Goal: Task Accomplishment & Management: Complete application form

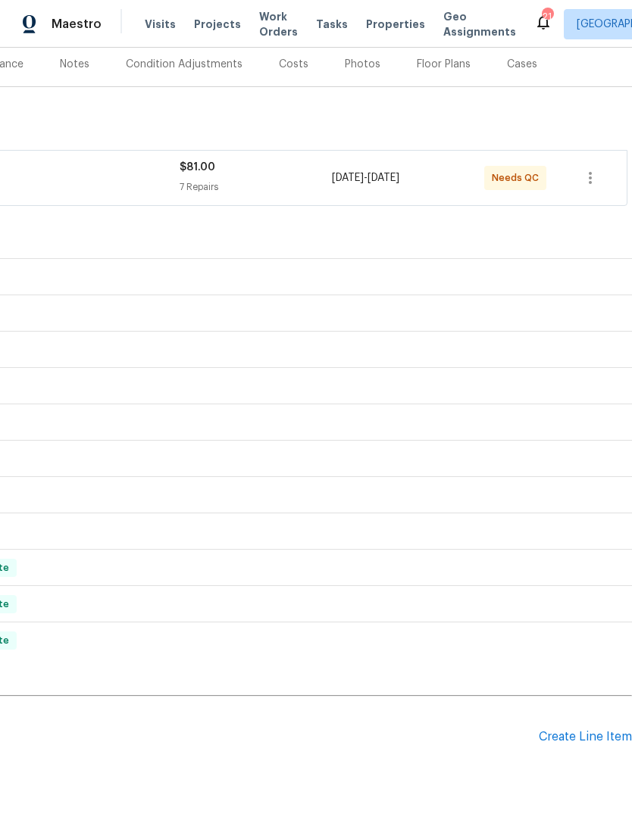
scroll to position [186, 224]
click at [572, 744] on div "Create Line Item" at bounding box center [584, 739] width 93 height 14
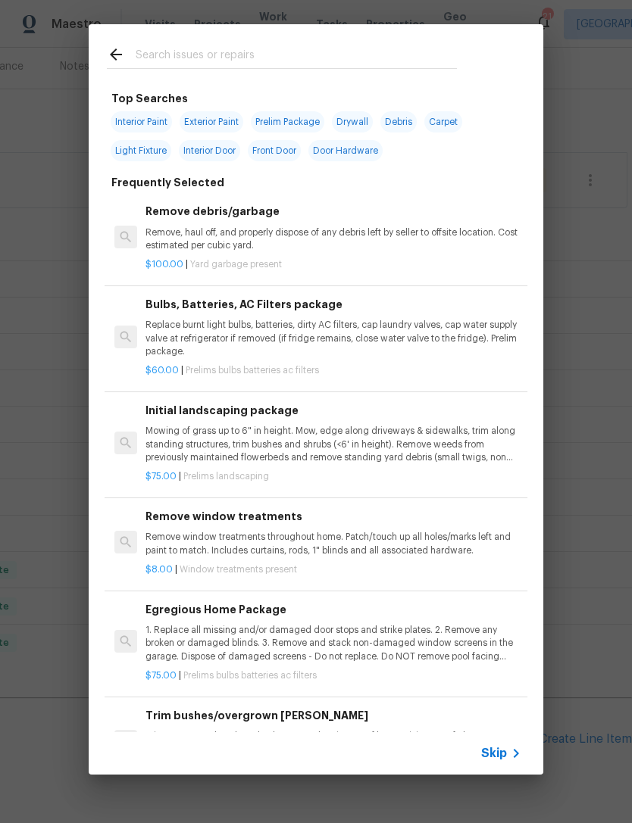
click at [232, 41] on div at bounding box center [282, 54] width 386 height 60
click at [71, 304] on div "Top Searches Interior Paint Exterior Paint Prelim Package Drywall Debris Carpet…" at bounding box center [316, 399] width 632 height 799
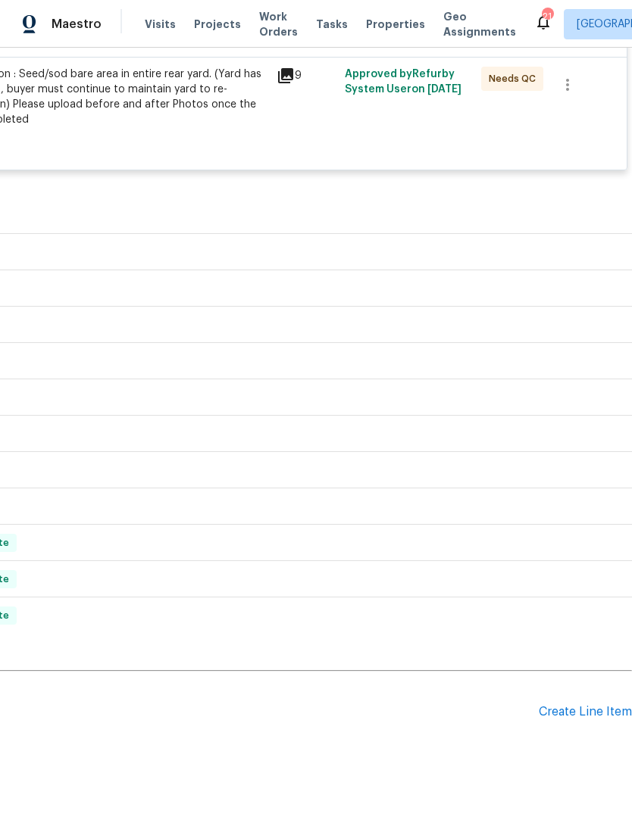
scroll to position [1170, 224]
click at [572, 719] on div "Create Line Item" at bounding box center [584, 712] width 93 height 14
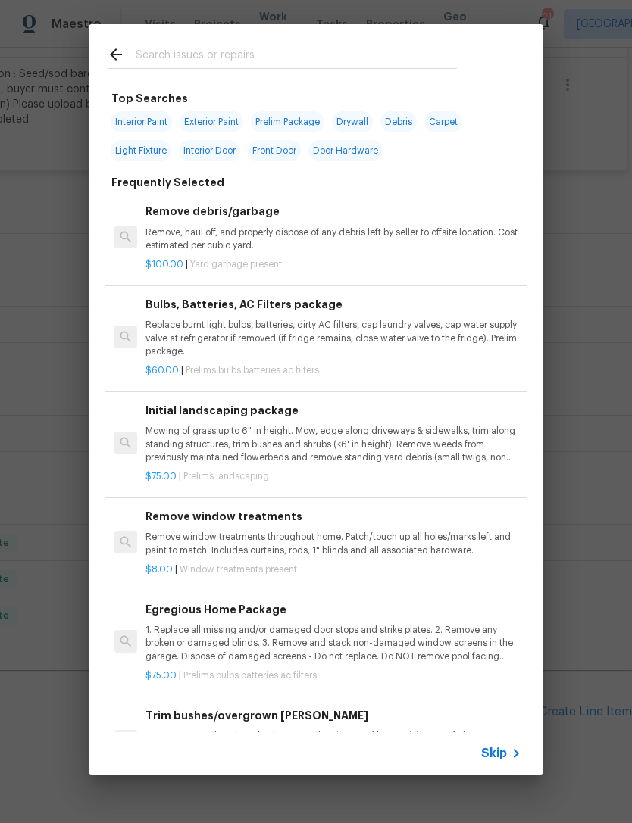
click at [240, 51] on input "text" at bounding box center [296, 56] width 321 height 23
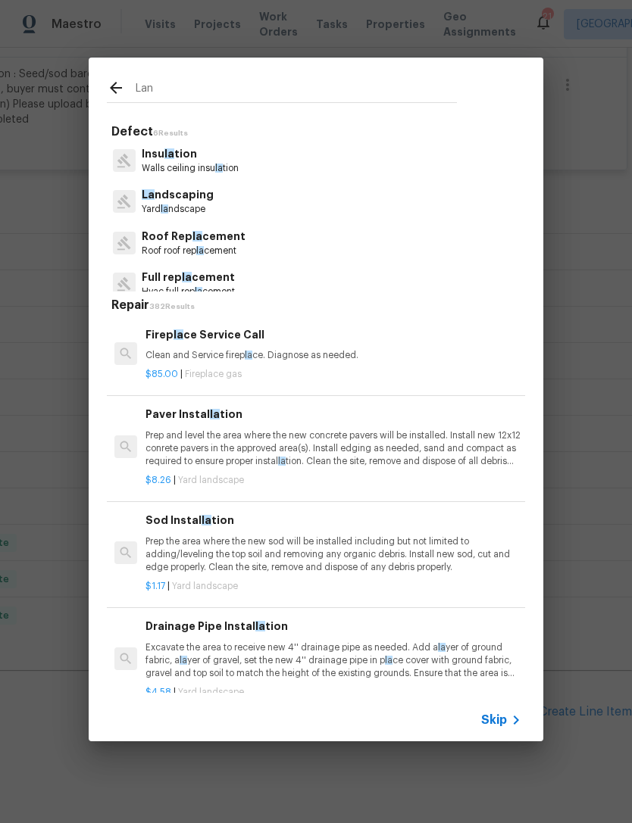
type input "Land"
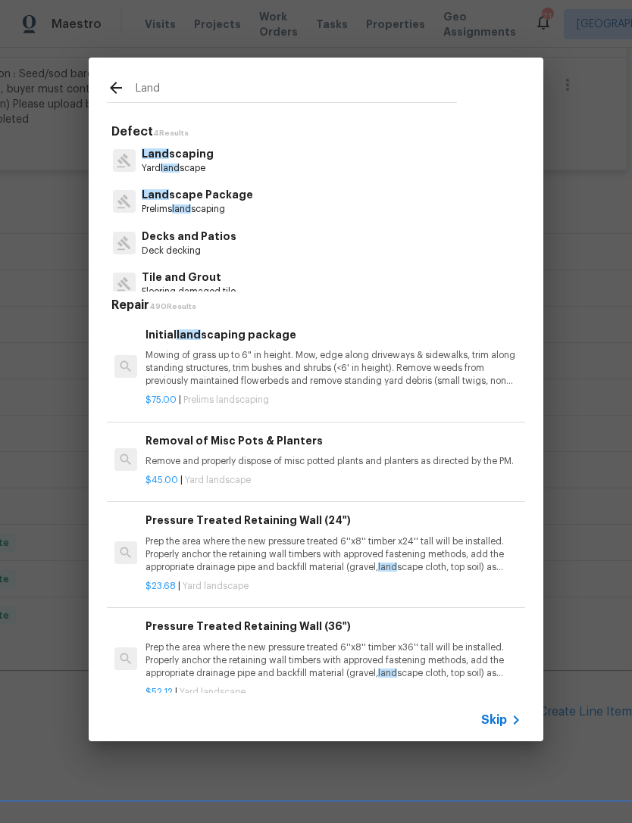
click at [188, 163] on p "Yard land scape" at bounding box center [178, 168] width 72 height 13
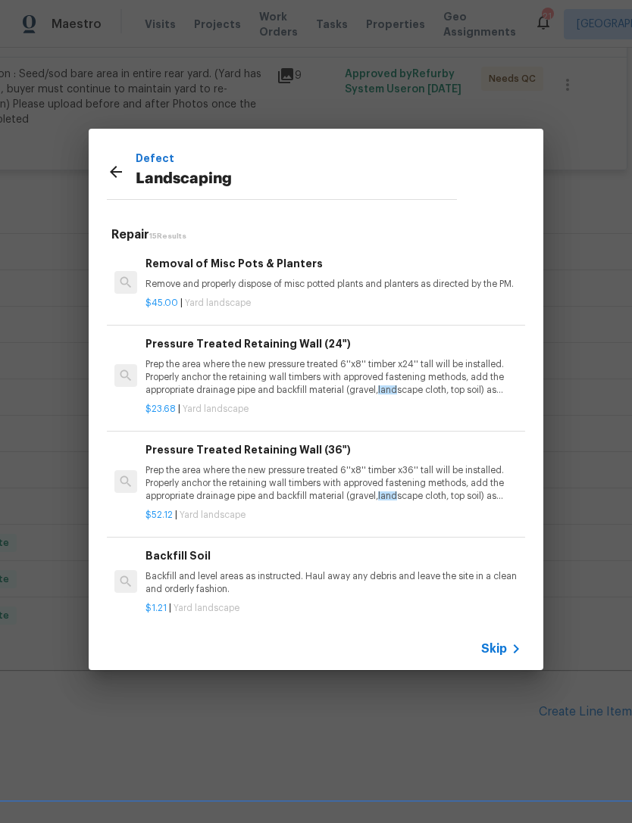
scroll to position [0, 0]
click at [271, 181] on p "Landscaping" at bounding box center [296, 179] width 321 height 24
click at [246, 174] on p "Landscaping" at bounding box center [296, 179] width 321 height 24
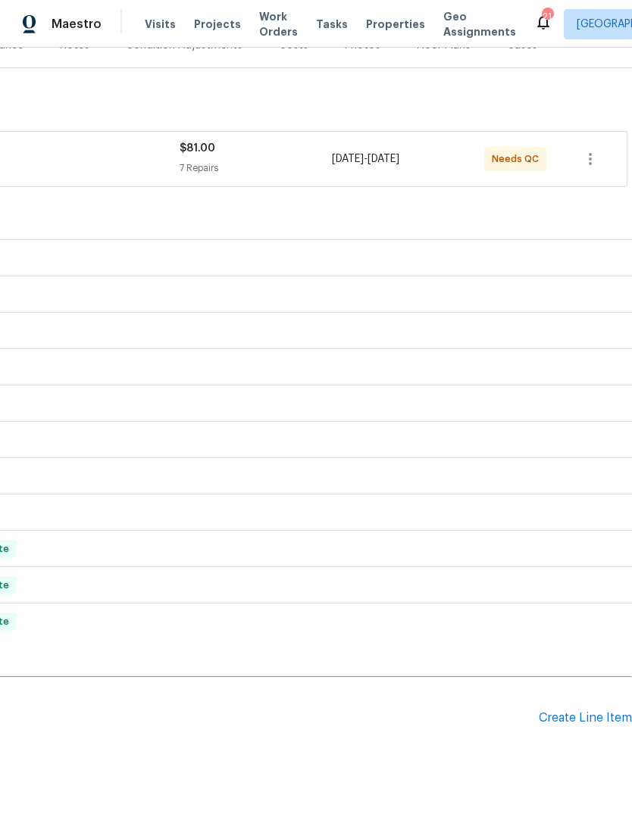
scroll to position [206, 224]
click at [583, 715] on div "Create Line Item" at bounding box center [584, 719] width 93 height 14
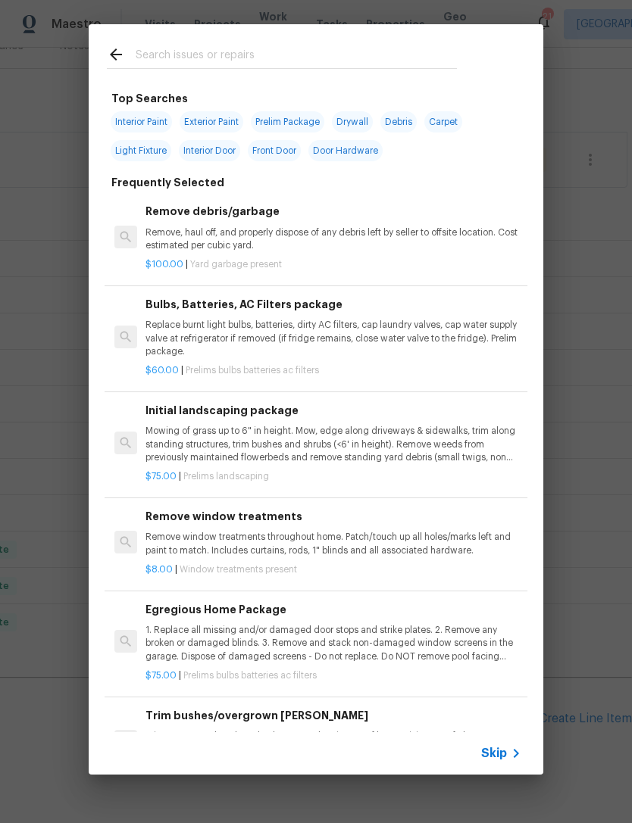
click at [201, 55] on input "text" at bounding box center [296, 56] width 321 height 23
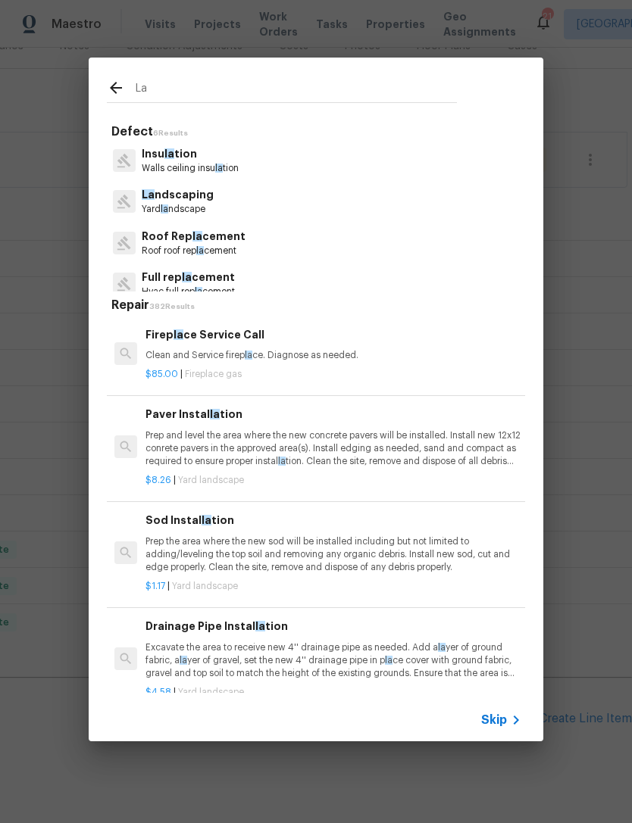
type input "L"
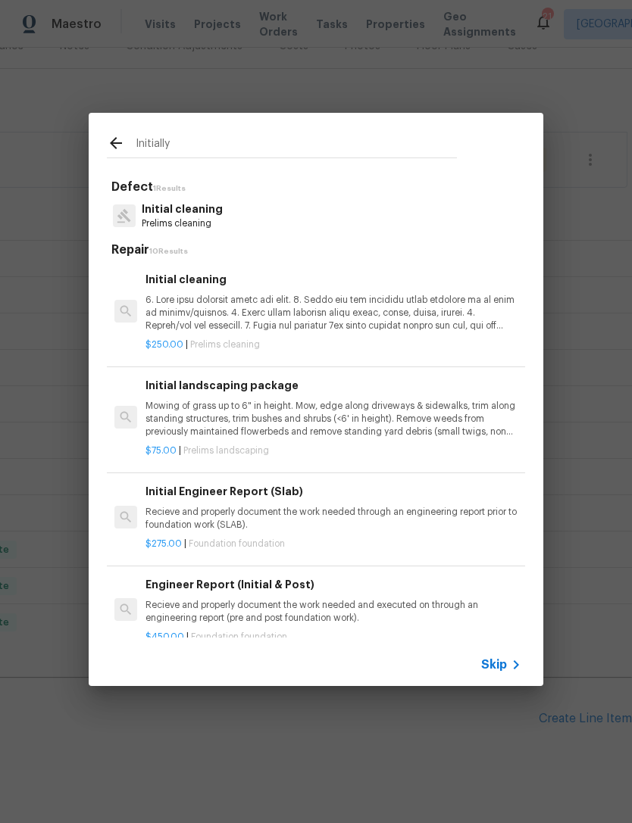
type input "Initiall"
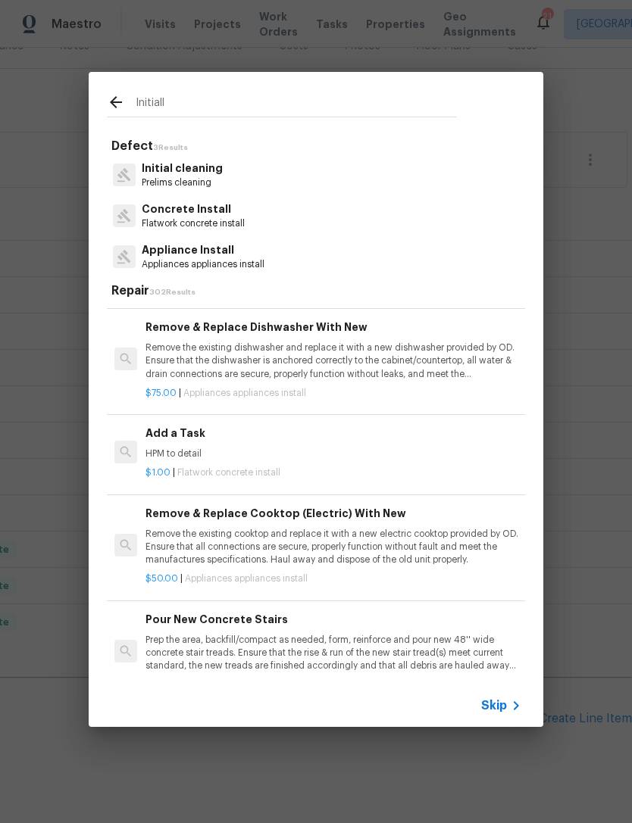
scroll to position [948, 0]
click at [183, 430] on h6 "Add a Task" at bounding box center [333, 432] width 376 height 17
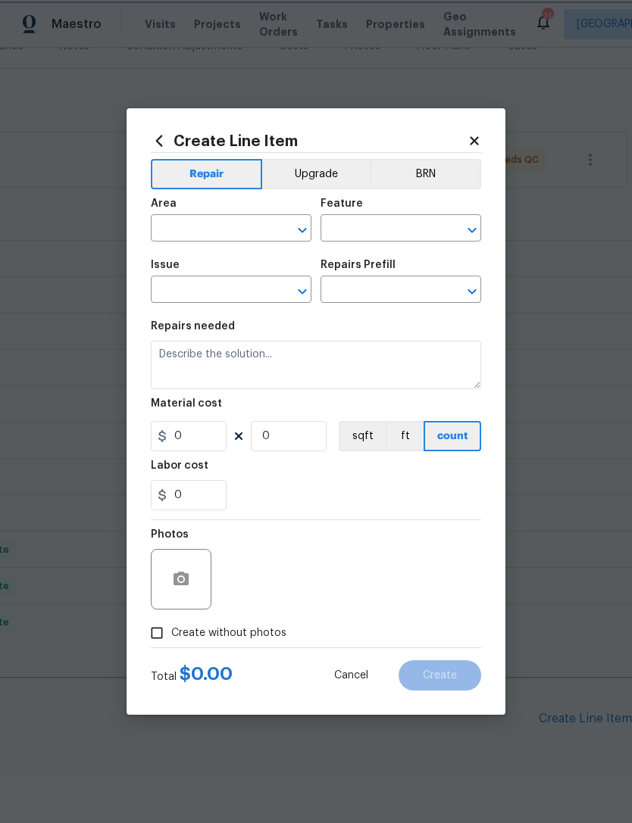
type input "Flatwork"
type input "Concrete Install"
type textarea "HPM to detail"
type input "1"
type input "Add a Task $1.00"
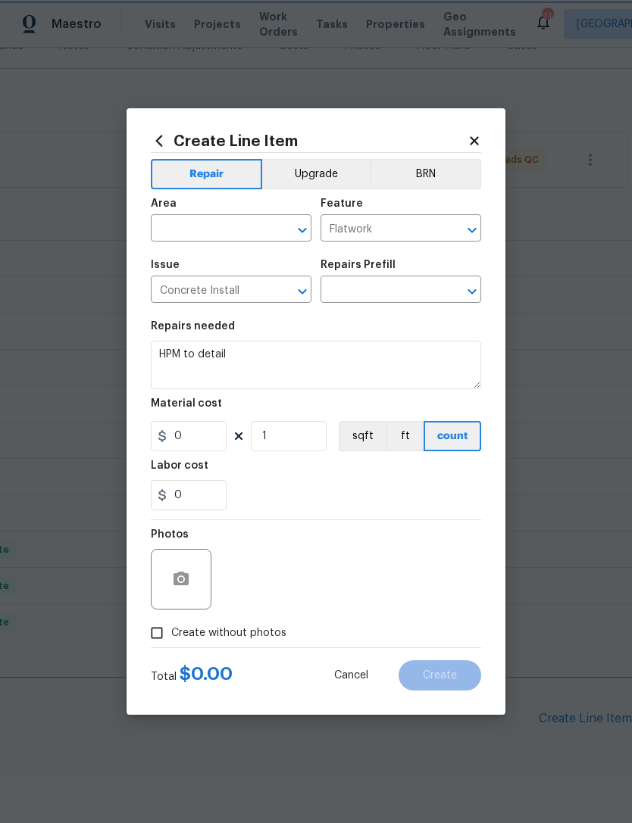
type input "1"
click at [297, 225] on icon "Open" at bounding box center [302, 230] width 18 height 18
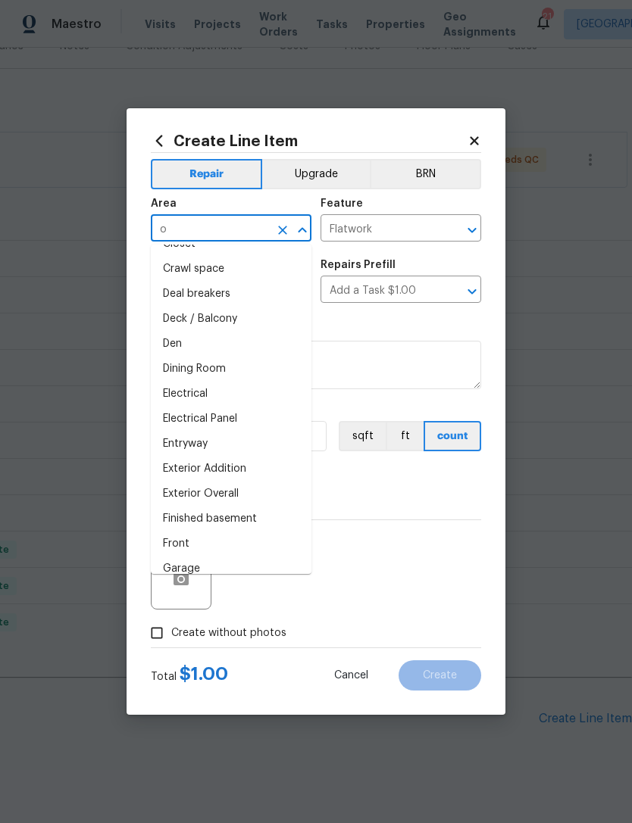
scroll to position [0, 0]
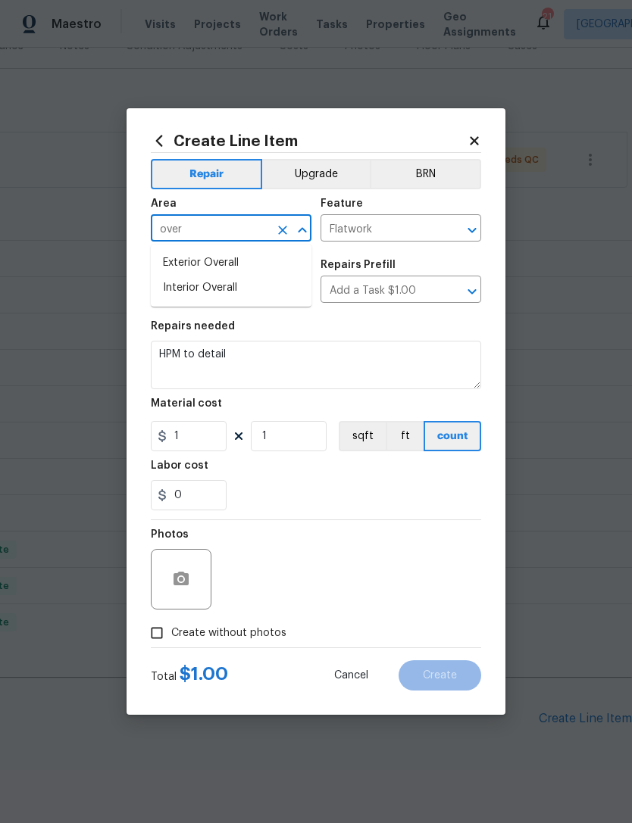
click at [221, 292] on li "Interior Overall" at bounding box center [231, 288] width 161 height 25
type input "Interior Ove"
click at [468, 142] on icon at bounding box center [474, 141] width 14 height 14
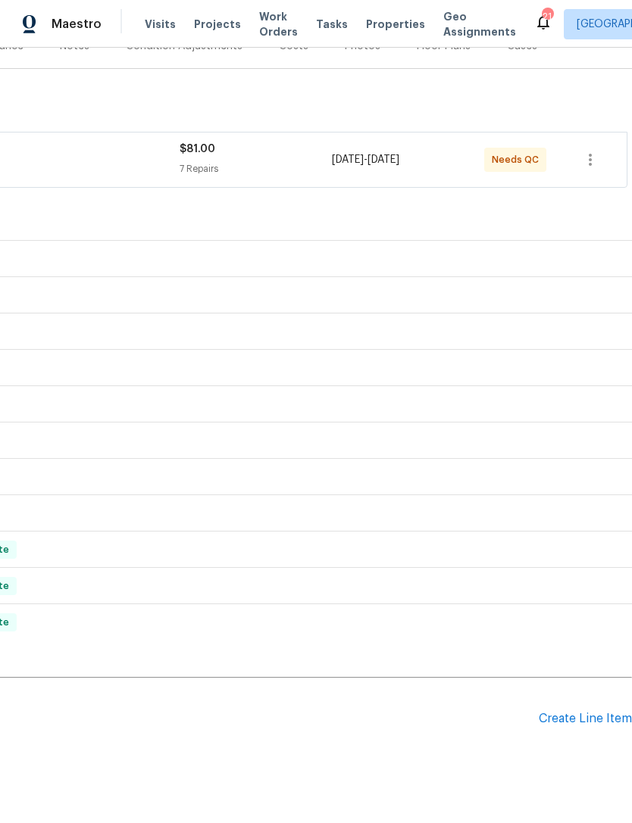
click at [568, 706] on div "Pending Line Items Create Line Item" at bounding box center [204, 719] width 856 height 70
click at [588, 718] on div "Create Line Item" at bounding box center [584, 719] width 93 height 14
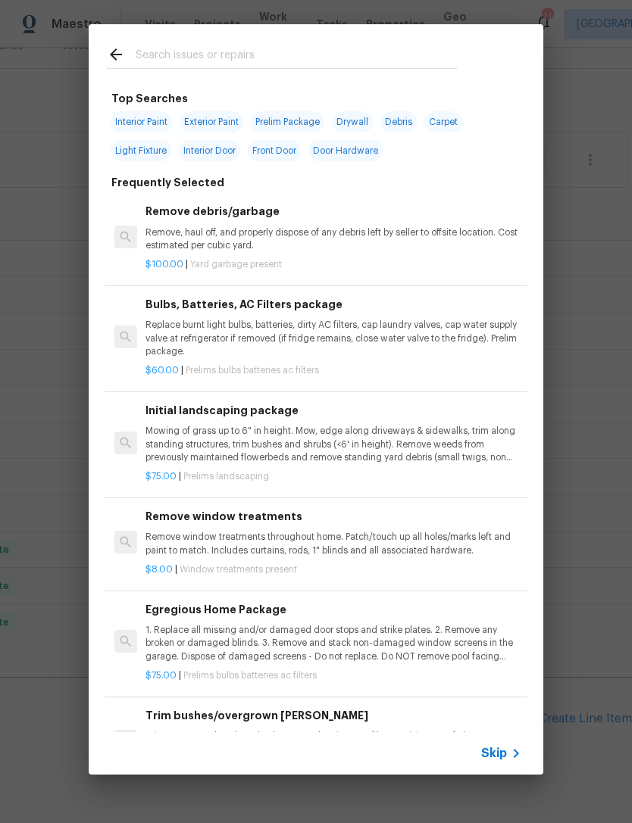
click at [231, 444] on p "Mowing of grass up to 6" in height. Mow, edge along driveways & sidewalks, trim…" at bounding box center [333, 444] width 376 height 39
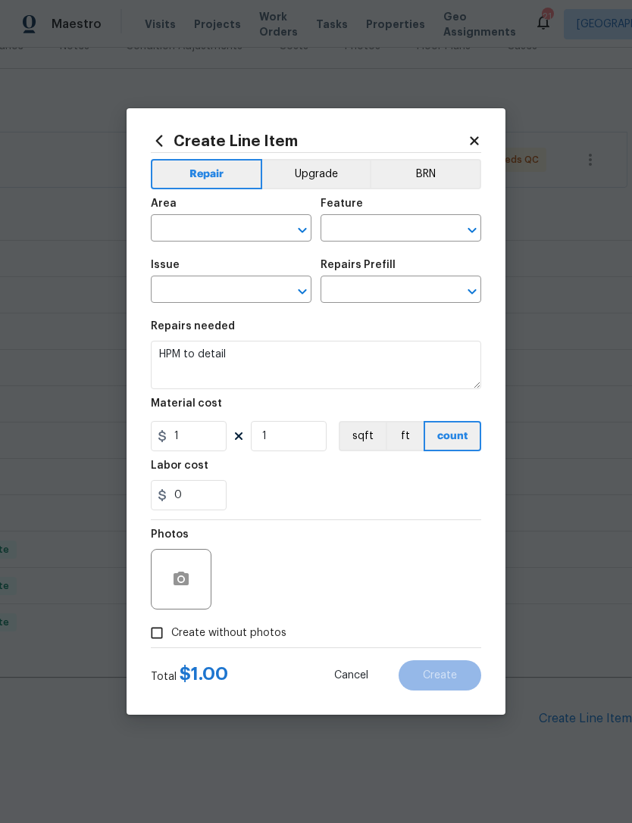
type input "Interior Overall"
type input "Home Readiness Packages"
type input "Landscape Package"
type input "Initial landscaping package $75.00"
type textarea "Mowing of grass up to 6" in height. Mow, edge along driveways & sidewalks, trim…"
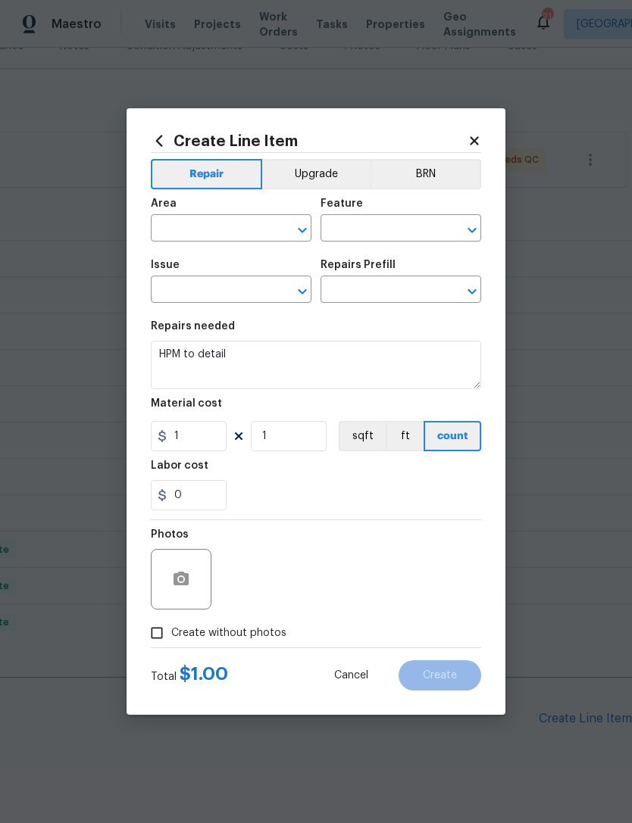
type input "75"
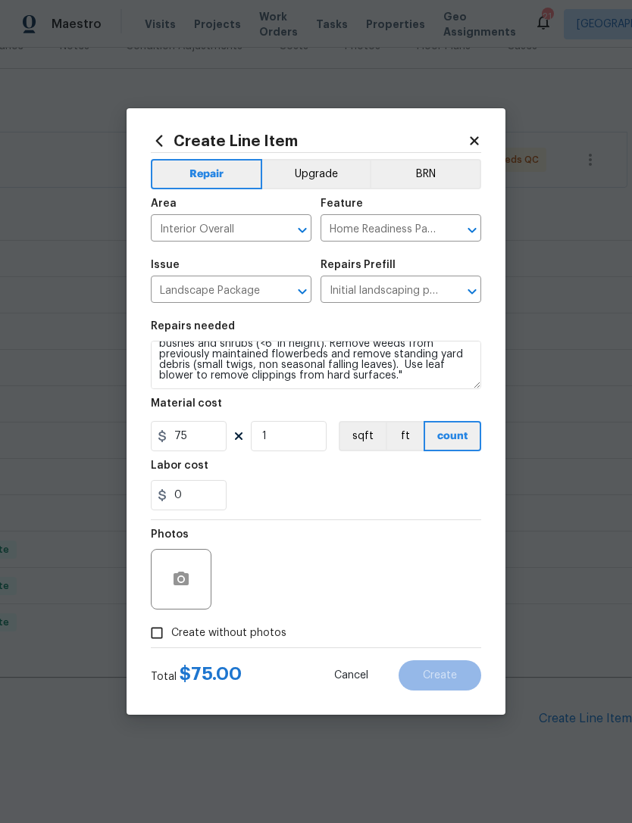
scroll to position [32, 0]
click at [336, 377] on textarea "Mowing of grass up to 6" in height. Mow, edge along driveways & sidewalks, trim…" at bounding box center [316, 365] width 330 height 48
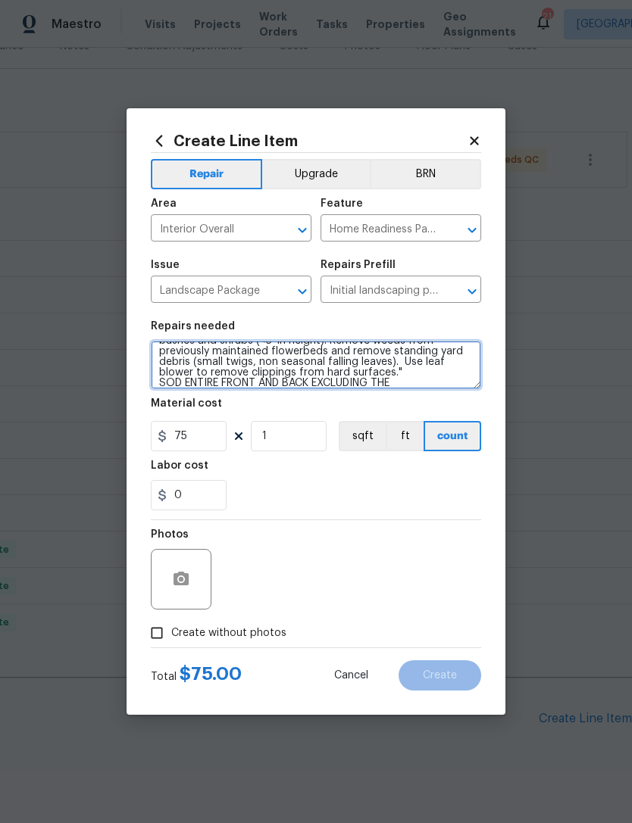
scroll to position [53, 0]
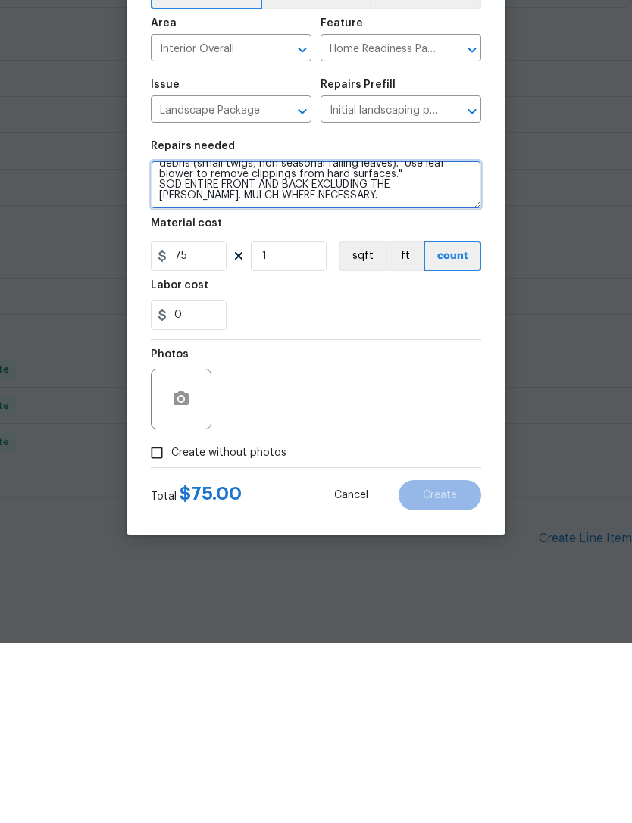
type textarea "Mowing of grass up to 6" in height. Mow, edge along driveways & sidewalks, trim…"
click at [164, 619] on input "Create without photos" at bounding box center [156, 633] width 29 height 29
checkbox input "true"
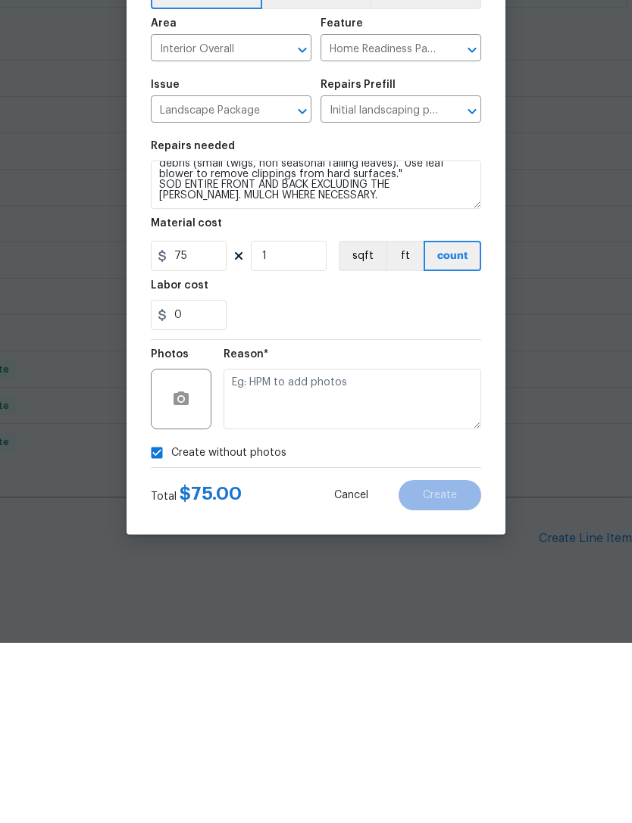
scroll to position [48, 0]
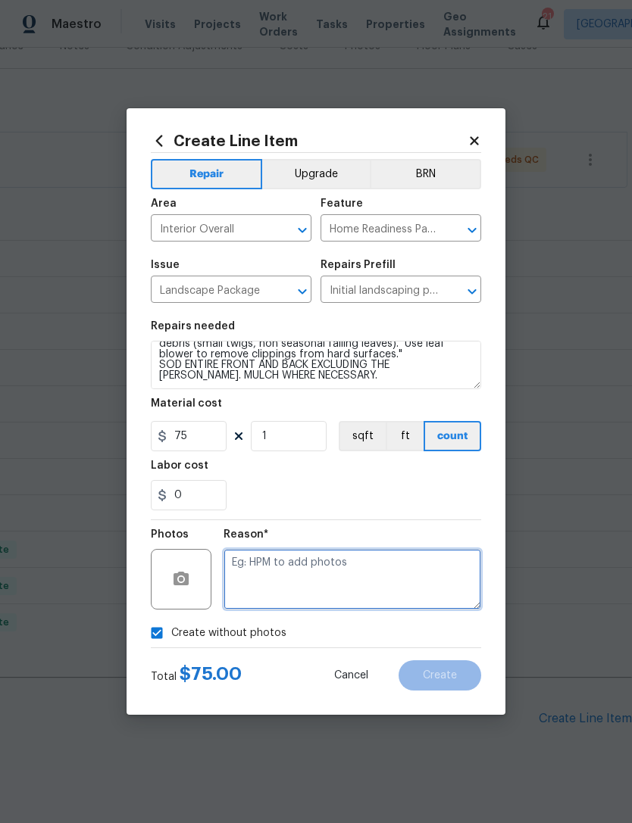
click at [311, 571] on textarea at bounding box center [351, 579] width 257 height 61
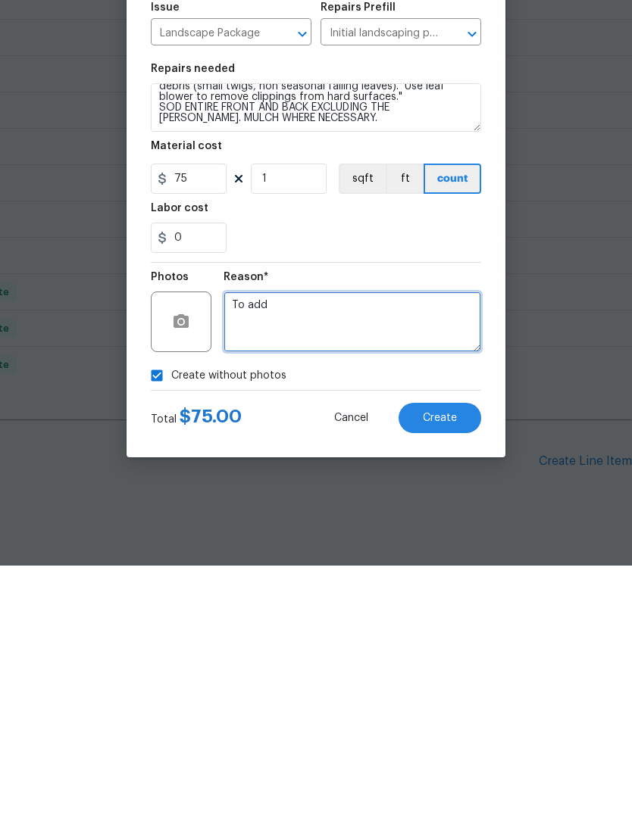
type textarea "To add"
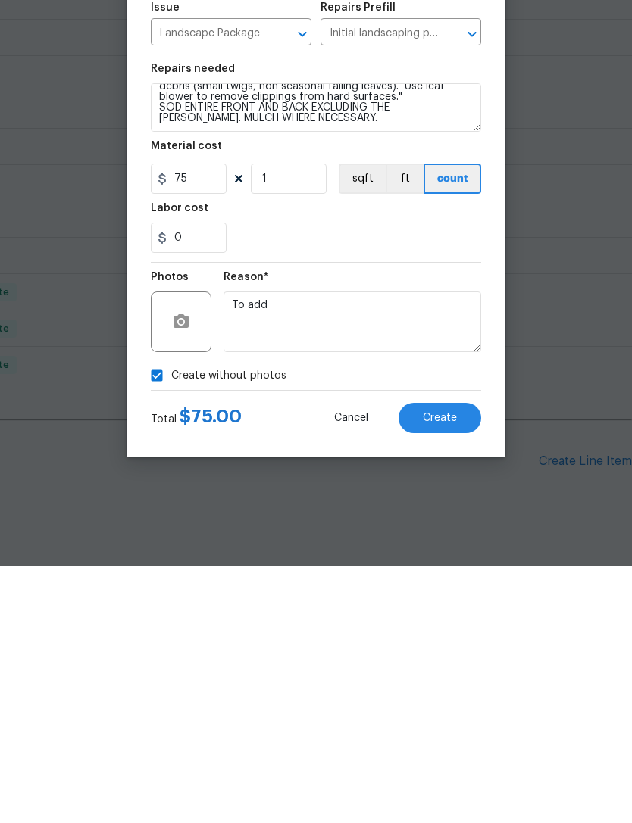
click at [454, 670] on span "Create" at bounding box center [440, 675] width 34 height 11
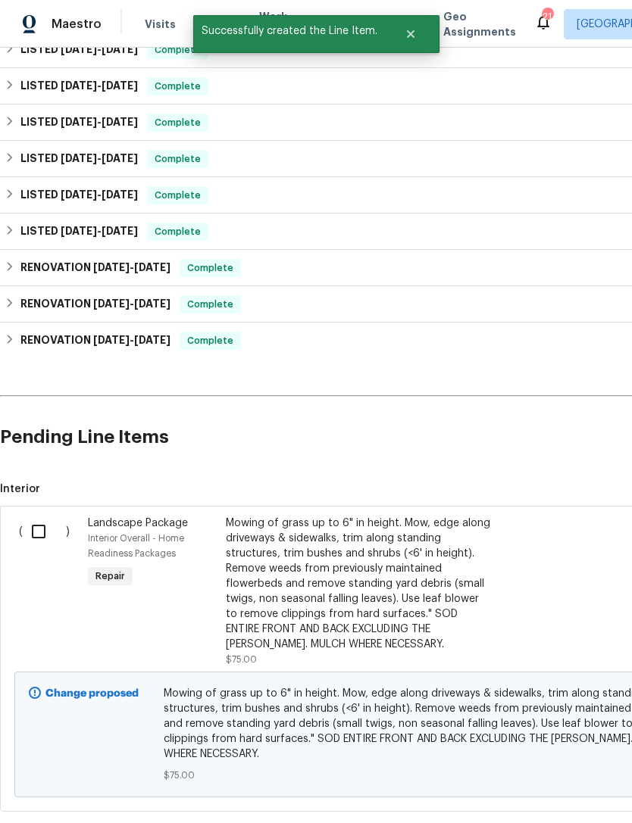
scroll to position [507, 0]
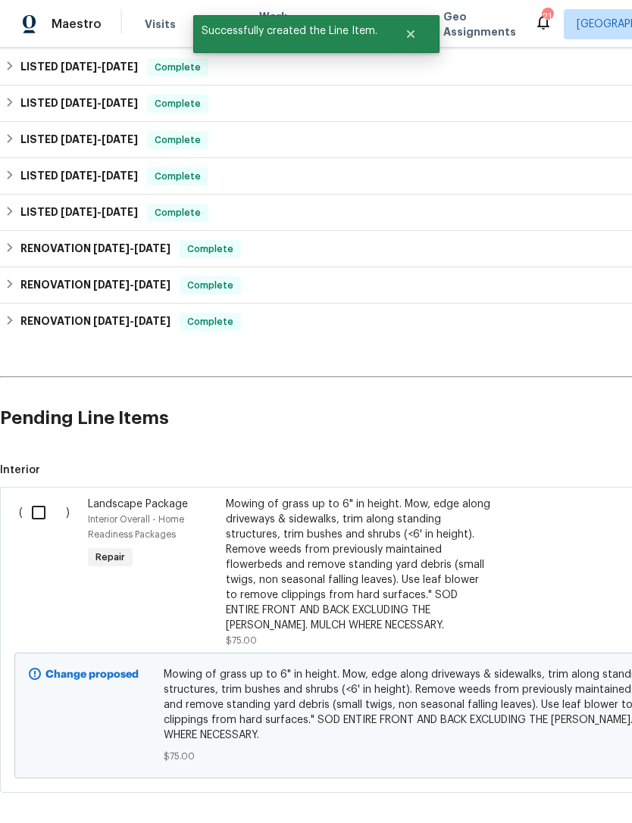
click at [33, 492] on div "( )" at bounding box center [48, 572] width 69 height 161
click at [33, 487] on div "( ) Landscape Package Interior Overall - Home Readiness Packages Repair Mowing …" at bounding box center [428, 640] width 856 height 306
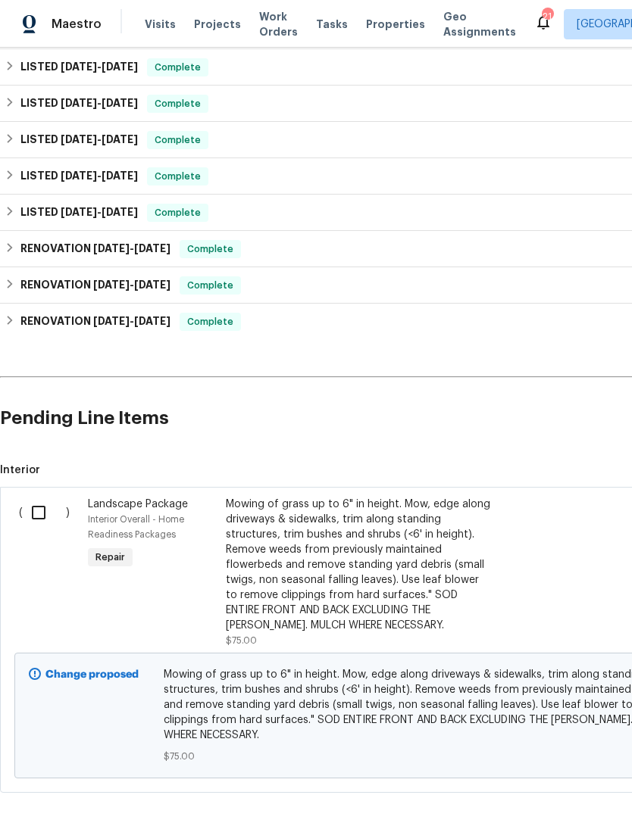
click at [45, 497] on input "checkbox" at bounding box center [44, 513] width 43 height 32
checkbox input "true"
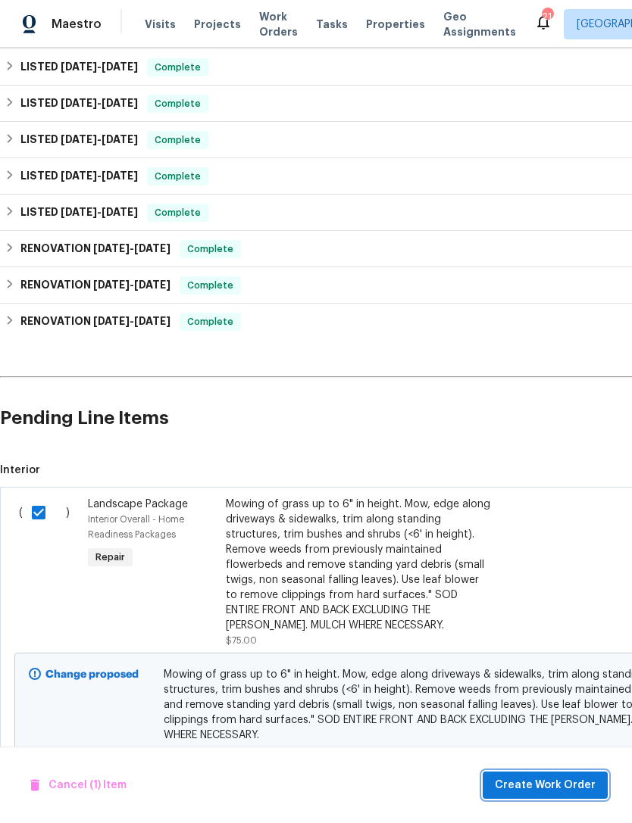
click at [559, 792] on span "Create Work Order" at bounding box center [544, 785] width 101 height 19
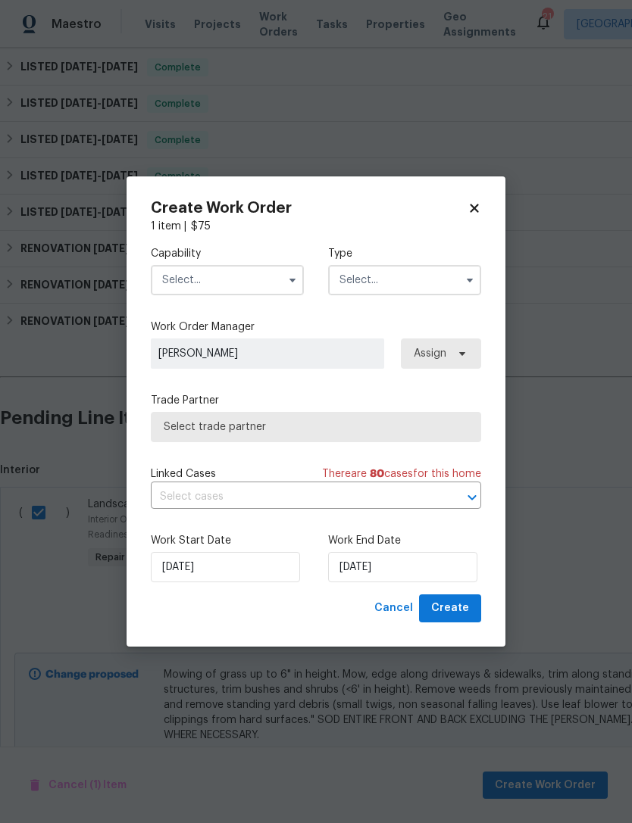
click at [251, 278] on input "text" at bounding box center [227, 280] width 153 height 30
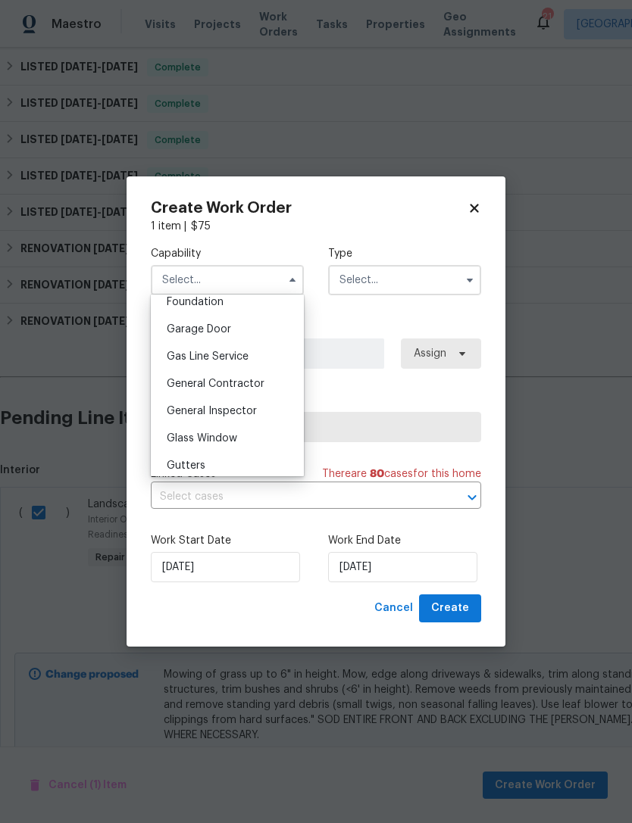
scroll to position [655, 0]
click at [242, 382] on span "General Contractor" at bounding box center [216, 381] width 98 height 11
type input "General Contractor"
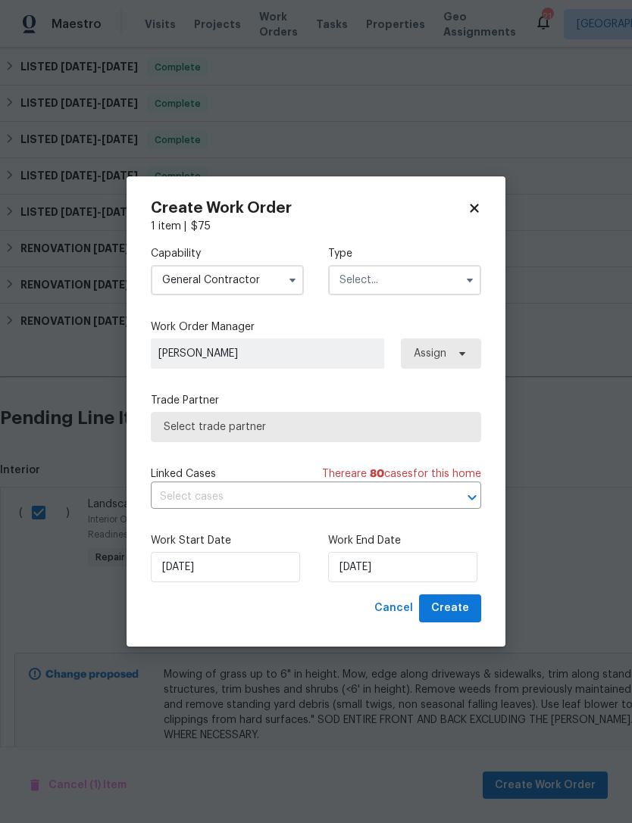
click at [464, 275] on icon "button" at bounding box center [469, 280] width 12 height 12
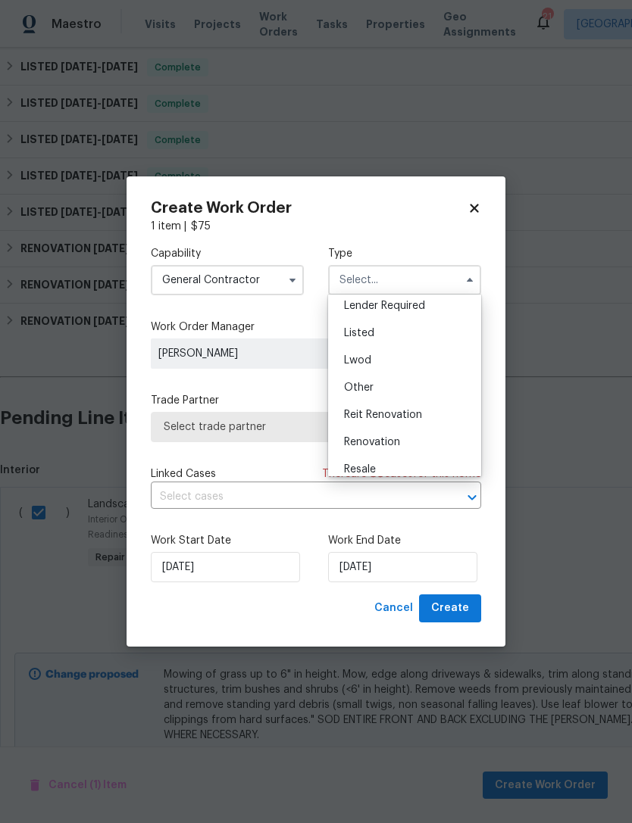
scroll to position [107, 0]
click at [369, 337] on span "Listed" at bounding box center [359, 341] width 30 height 11
type input "Listed"
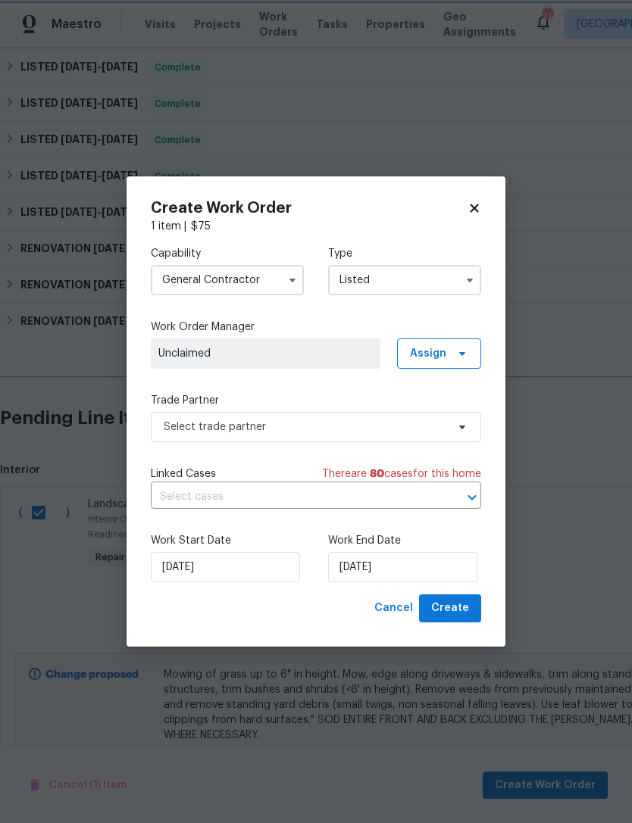
scroll to position [0, 0]
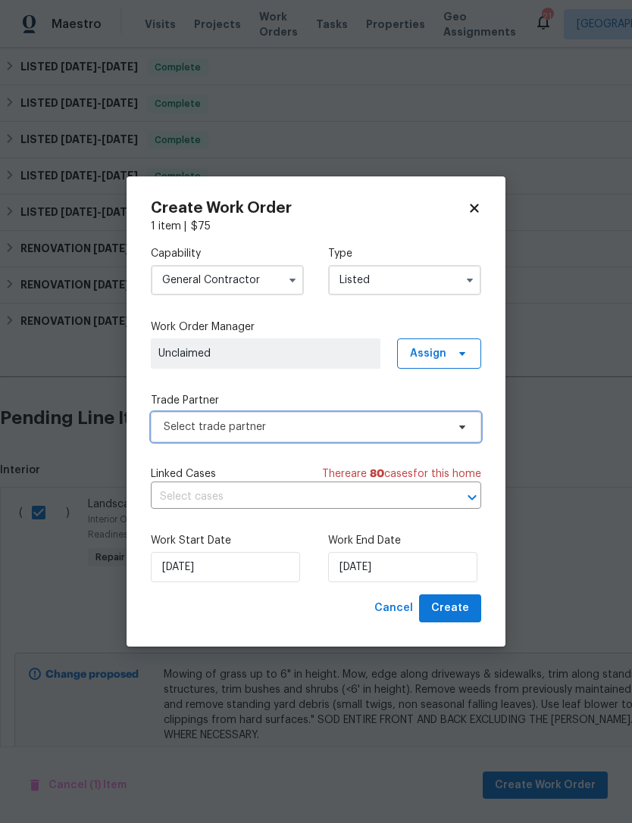
click at [267, 425] on span "Select trade partner" at bounding box center [305, 426] width 282 height 15
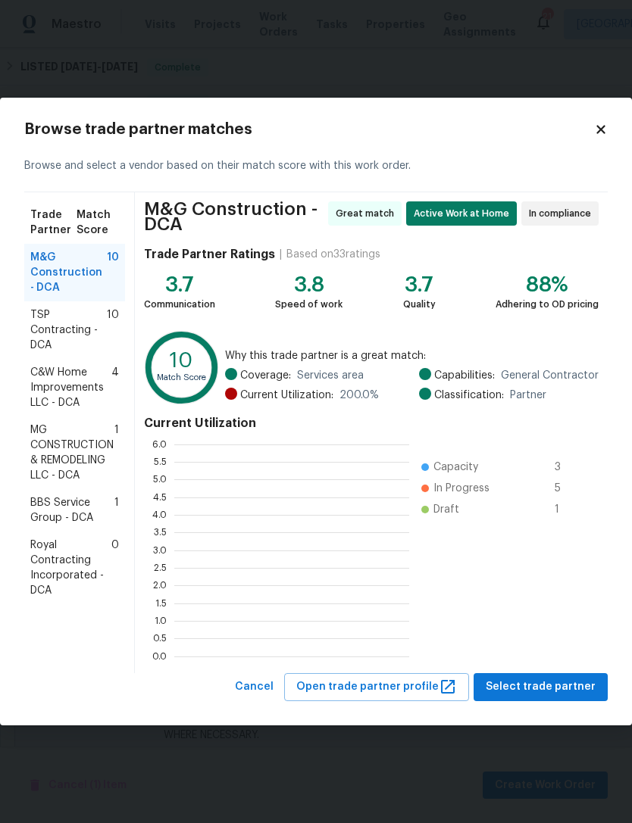
scroll to position [212, 235]
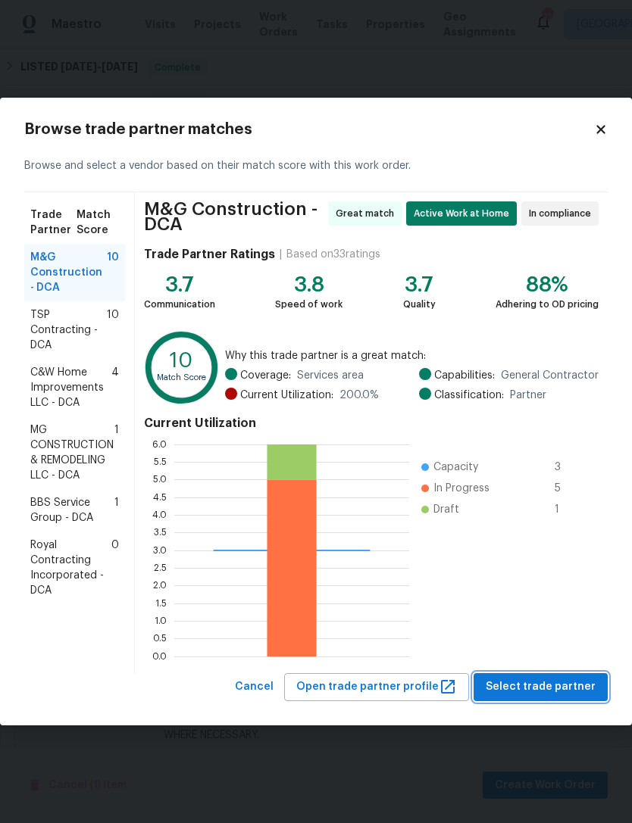
click at [543, 679] on span "Select trade partner" at bounding box center [540, 687] width 110 height 19
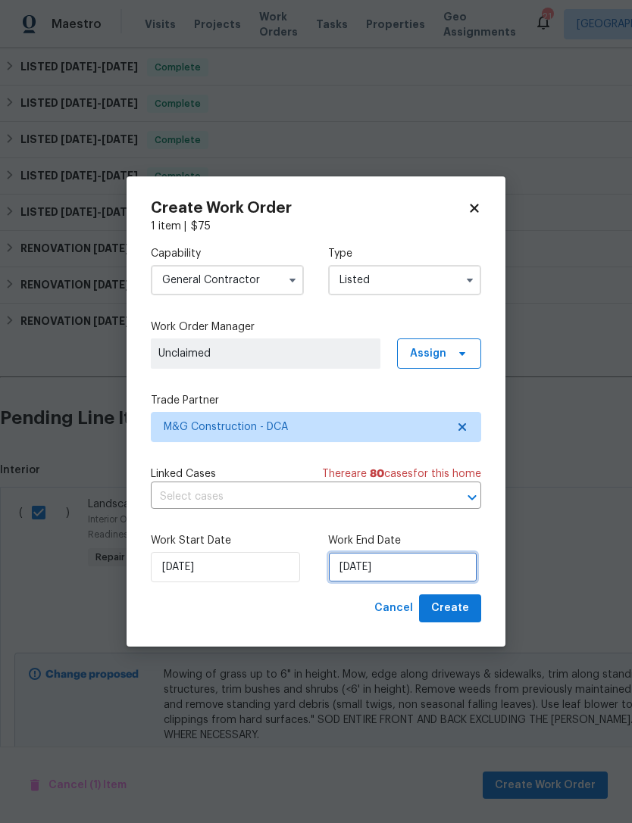
click at [416, 557] on input "9/24/2025" at bounding box center [402, 567] width 149 height 30
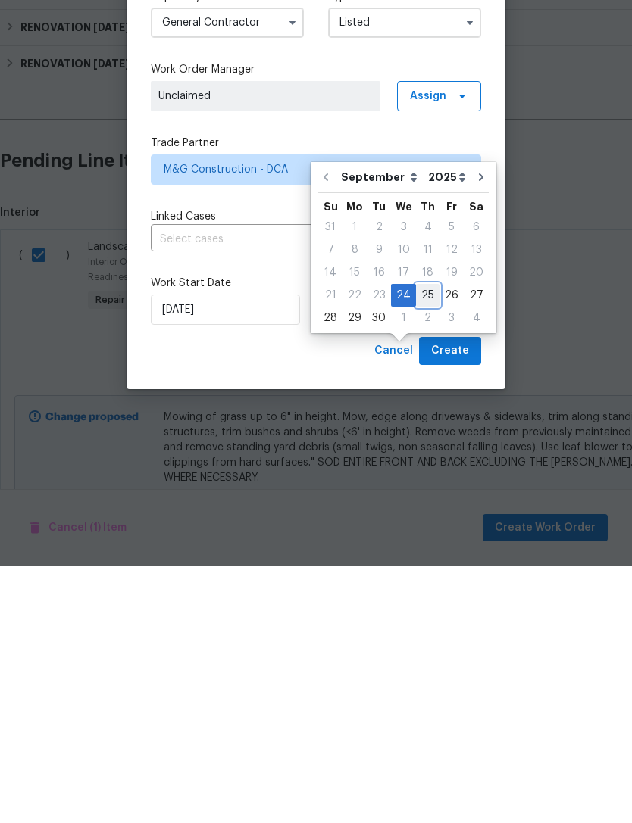
click at [420, 542] on div "25" at bounding box center [427, 552] width 23 height 21
type input "9/25/2025"
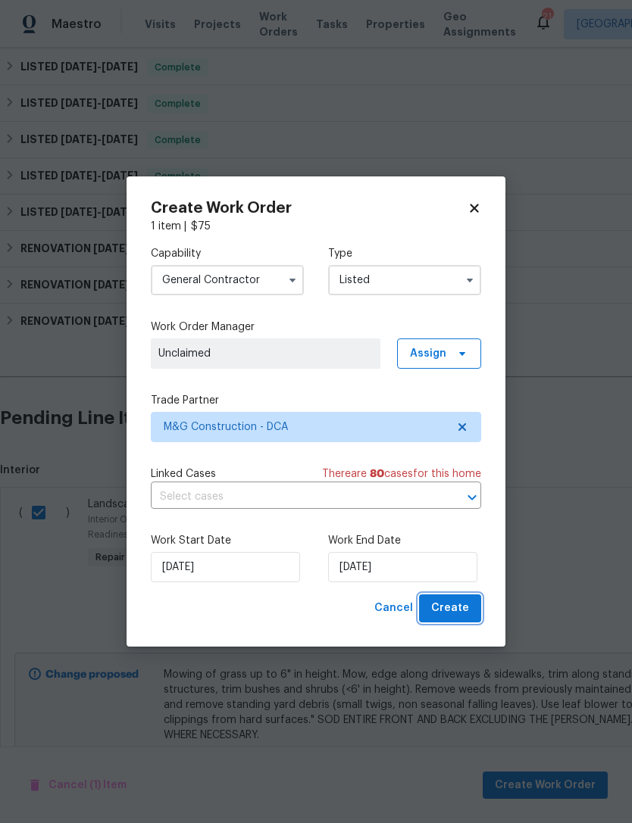
click at [457, 607] on span "Create" at bounding box center [450, 608] width 38 height 19
checkbox input "false"
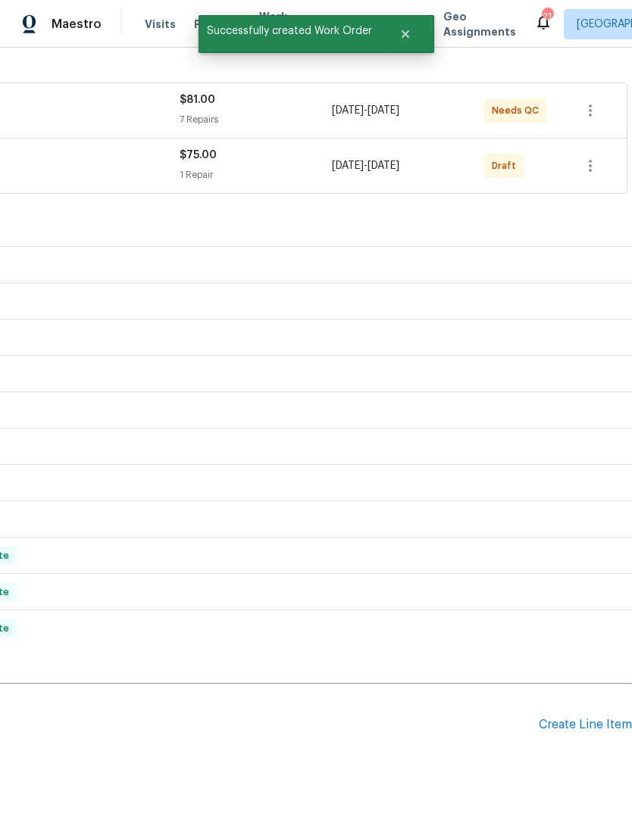
scroll to position [255, 224]
click at [593, 157] on icon "button" at bounding box center [590, 166] width 18 height 18
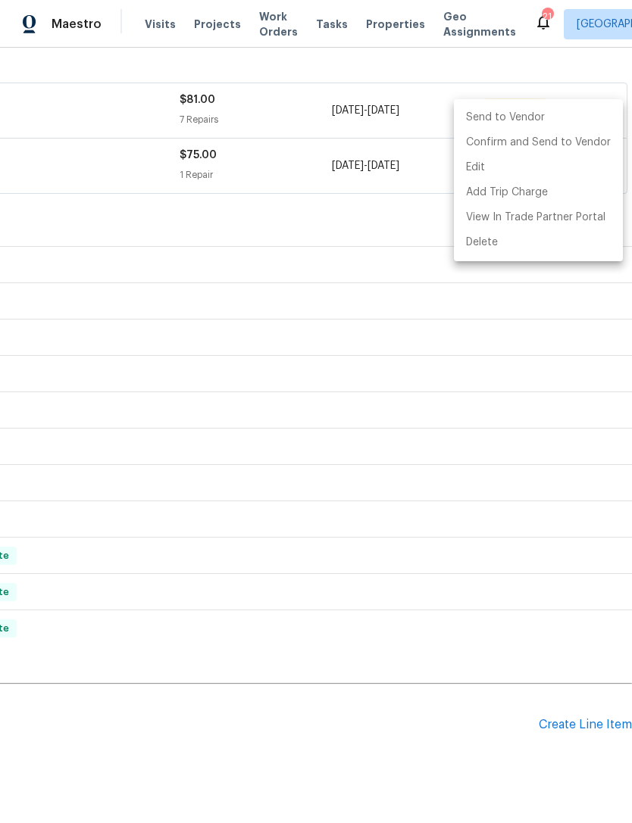
click at [511, 114] on li "Send to Vendor" at bounding box center [538, 117] width 169 height 25
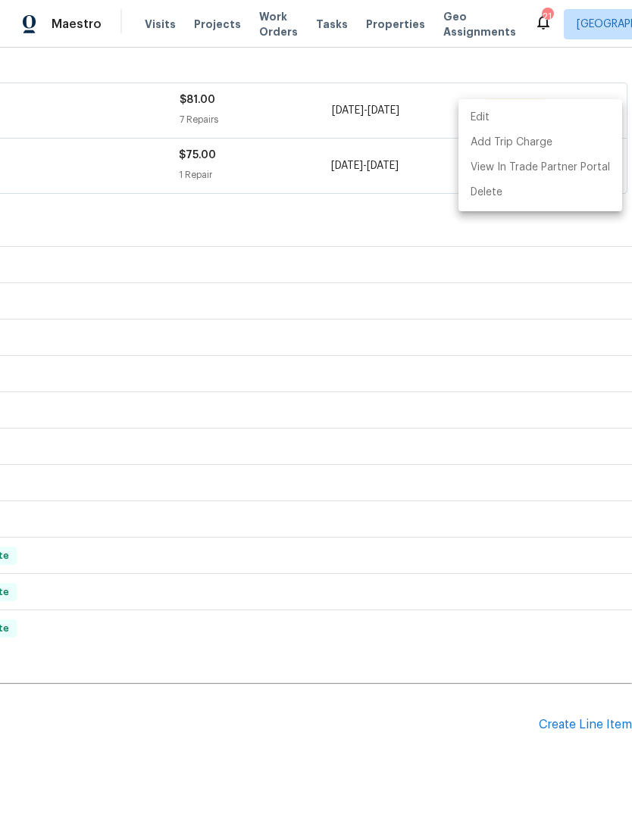
click at [272, 59] on div at bounding box center [316, 411] width 632 height 823
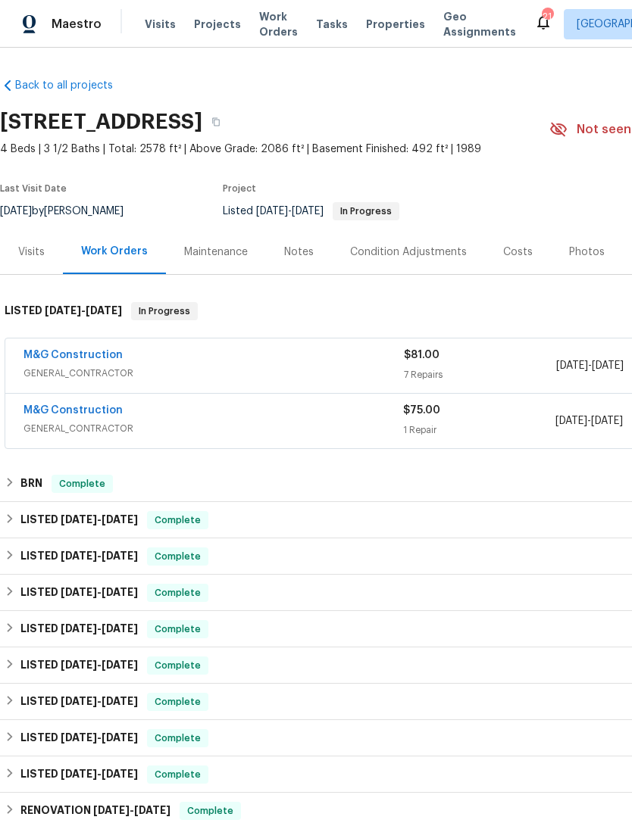
scroll to position [0, 0]
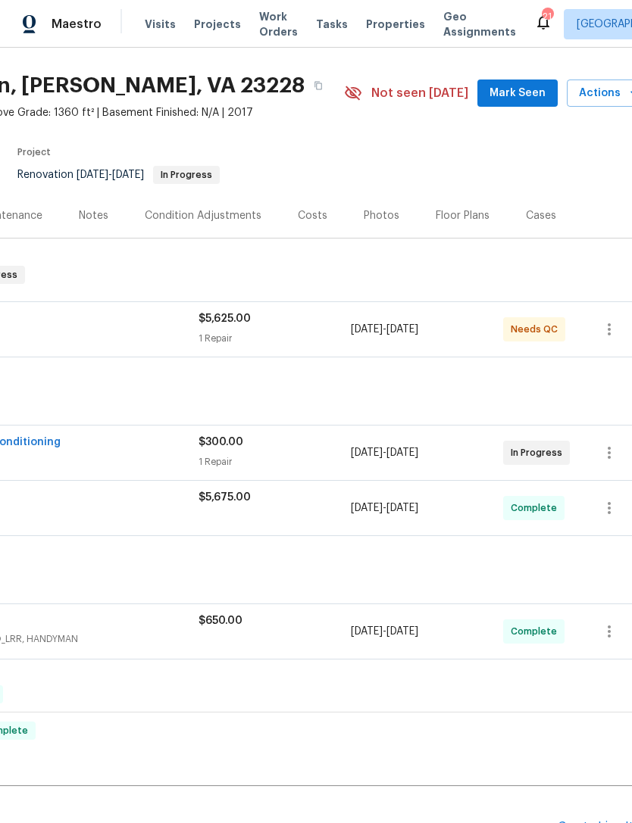
scroll to position [36, 206]
click at [153, 323] on div "Dino Services LLC" at bounding box center [8, 320] width 380 height 18
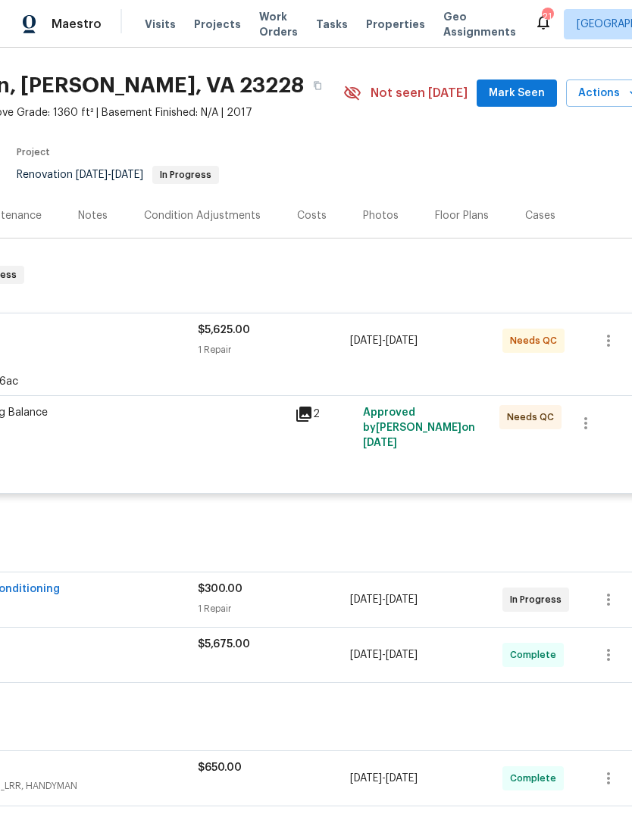
click at [191, 426] on div "Remaining Balance $5,625.00" at bounding box center [120, 420] width 332 height 30
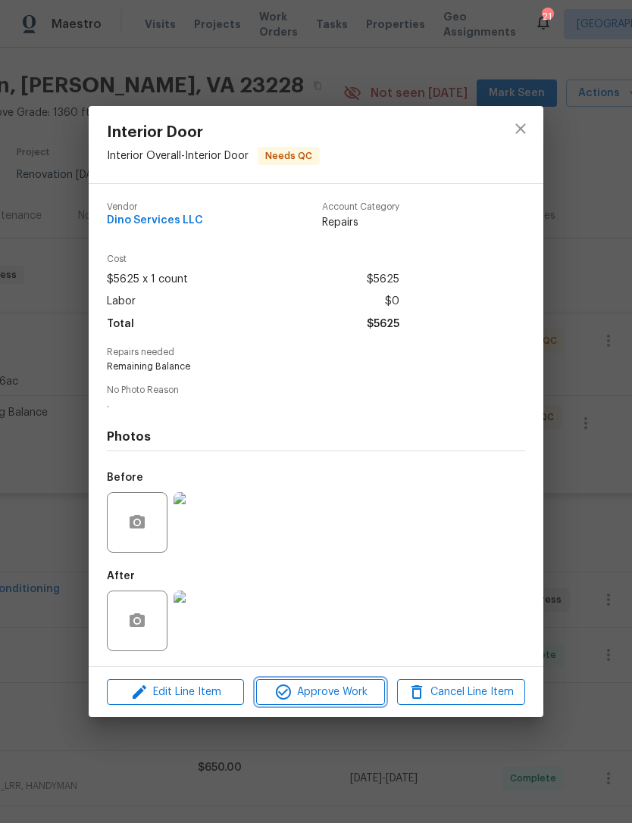
click at [329, 695] on span "Approve Work" at bounding box center [319, 692] width 119 height 19
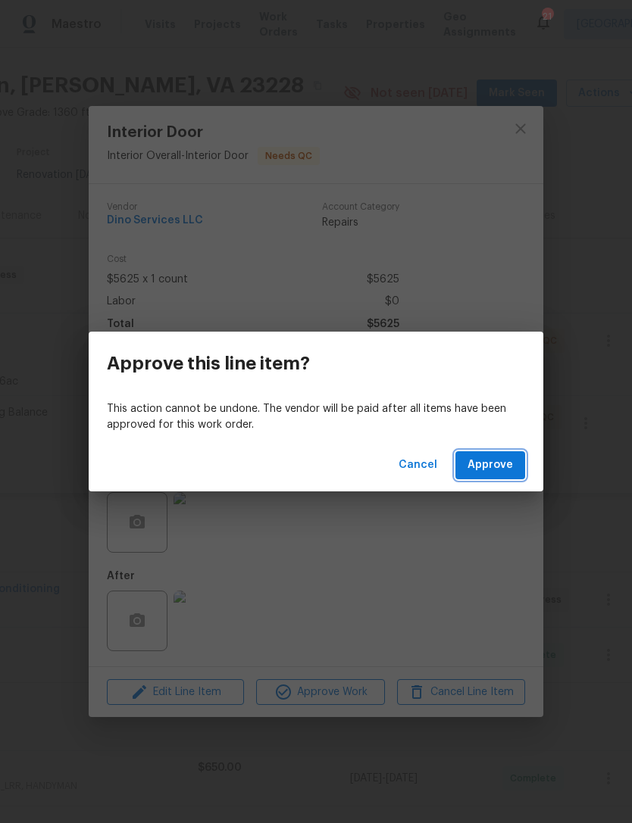
click at [494, 460] on span "Approve" at bounding box center [489, 465] width 45 height 19
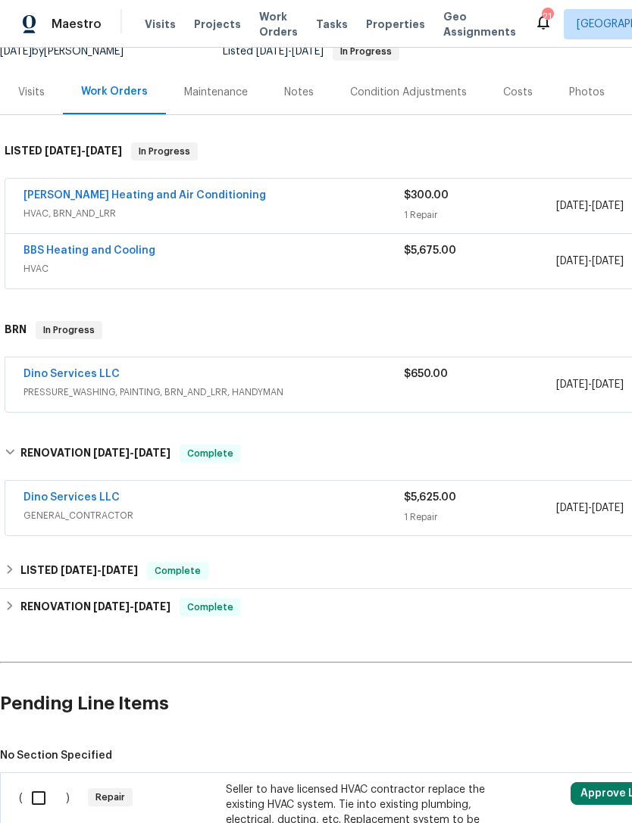
scroll to position [160, 0]
click at [92, 370] on link "Dino Services LLC" at bounding box center [71, 374] width 96 height 11
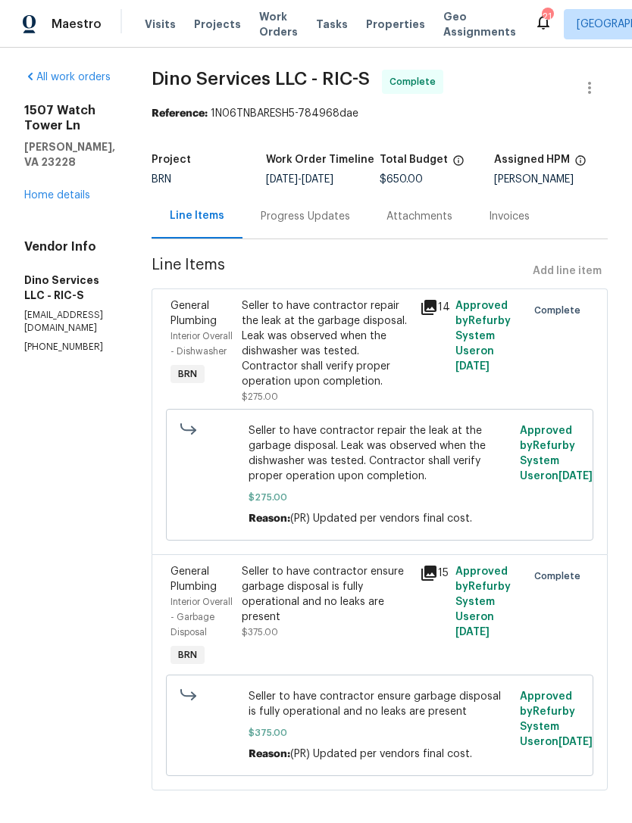
scroll to position [2, 0]
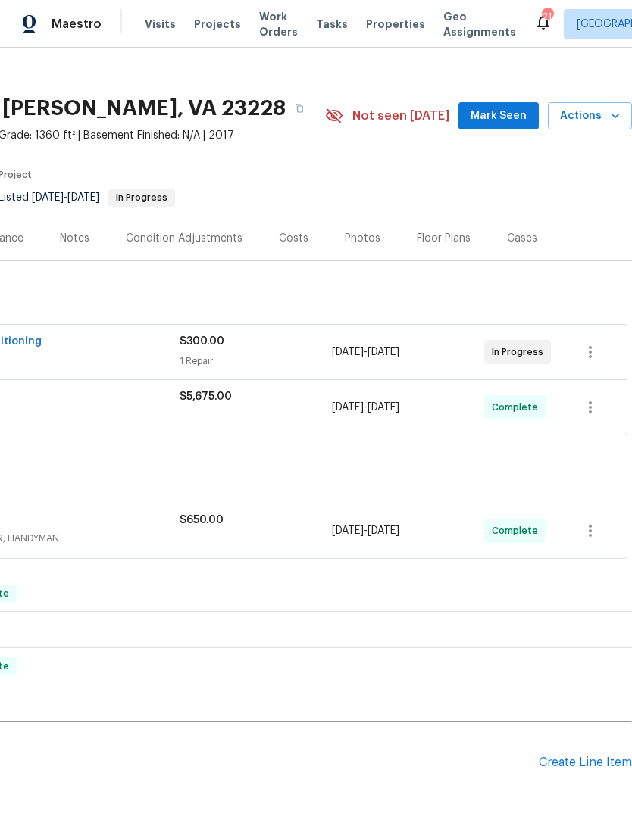
scroll to position [13, 224]
click at [510, 115] on span "Mark Seen" at bounding box center [498, 117] width 56 height 19
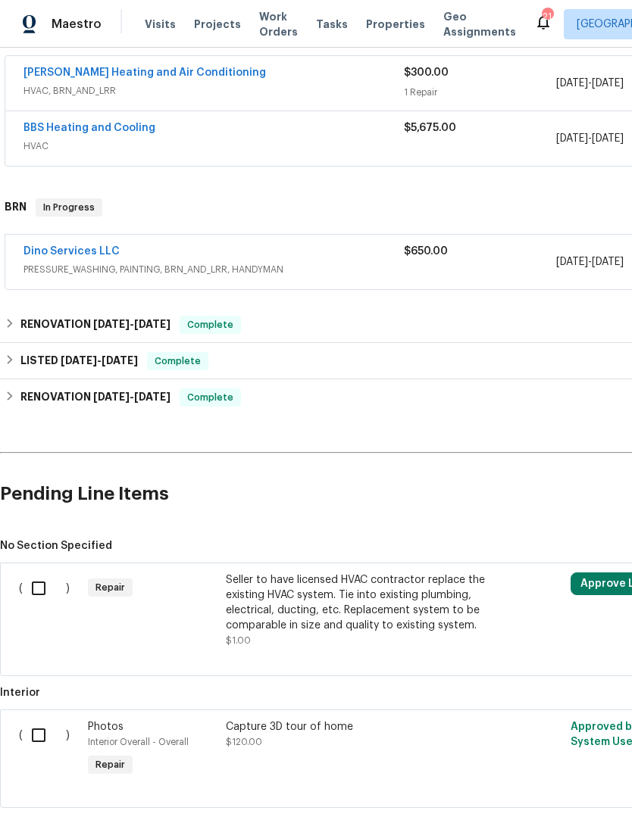
scroll to position [282, 0]
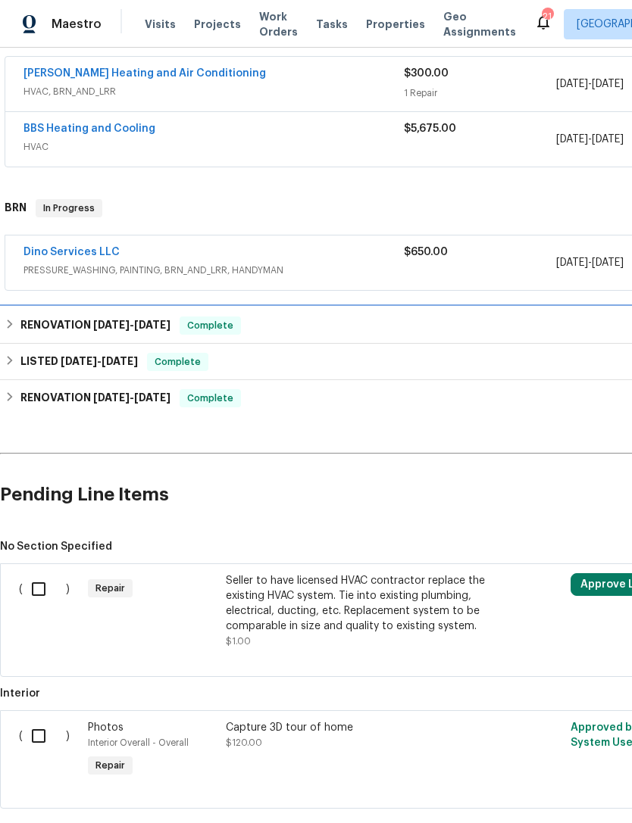
click at [104, 325] on span "[DATE]" at bounding box center [111, 325] width 36 height 11
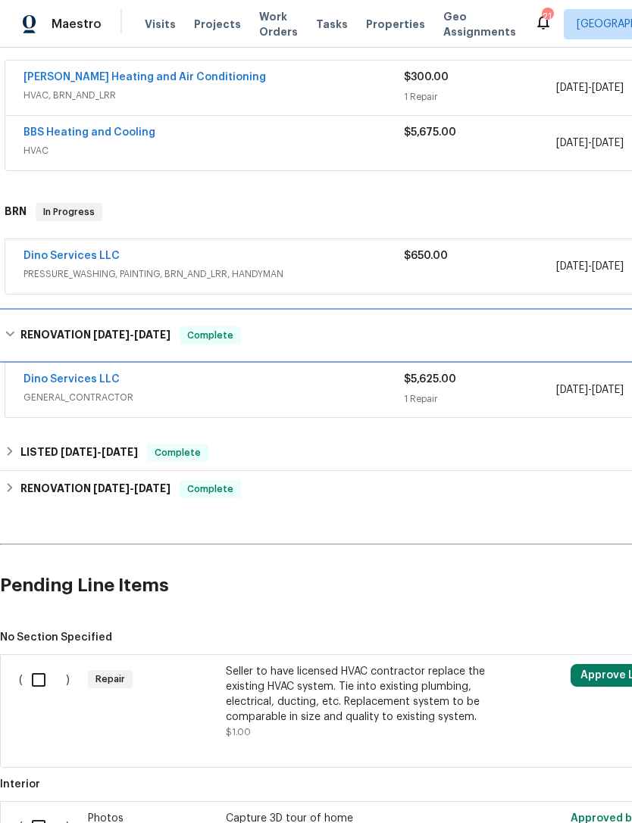
scroll to position [278, 0]
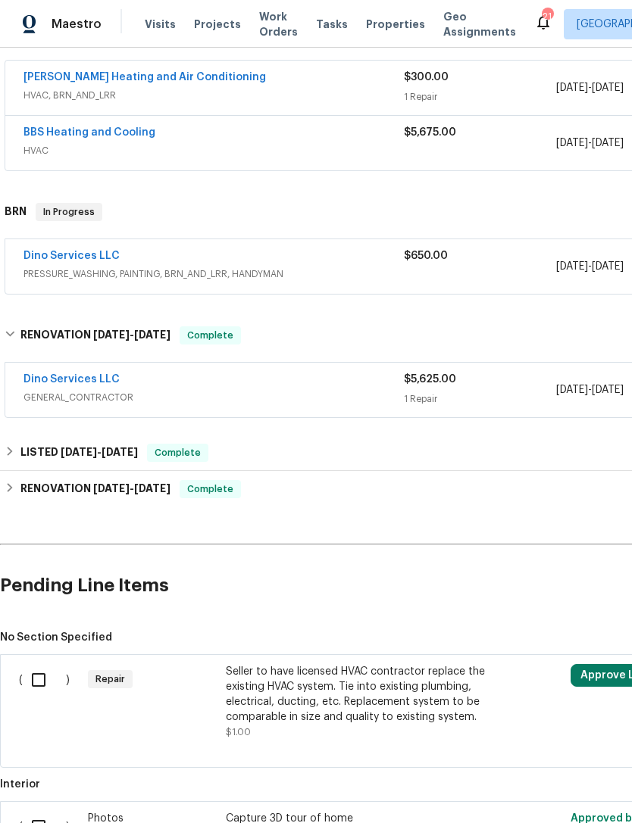
click at [108, 383] on link "Dino Services LLC" at bounding box center [71, 379] width 96 height 11
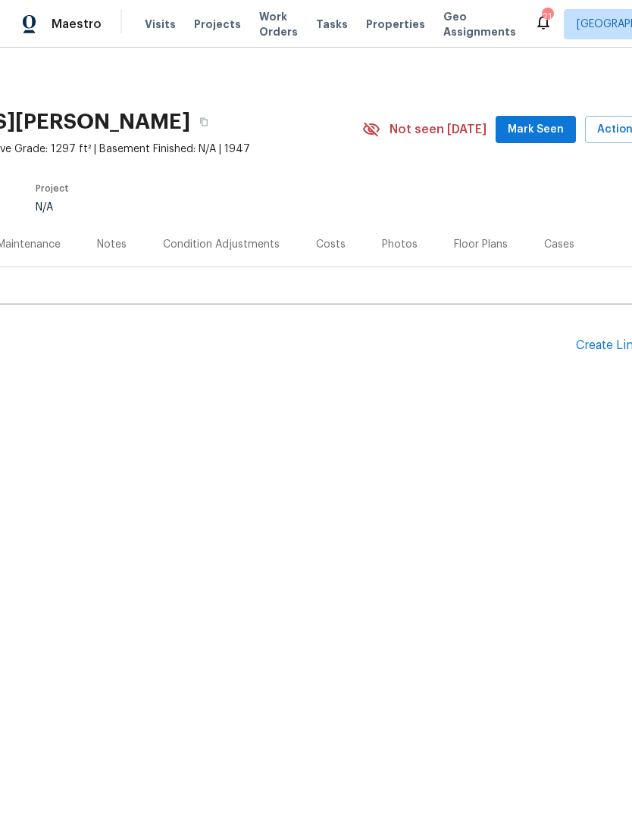
scroll to position [0, 203]
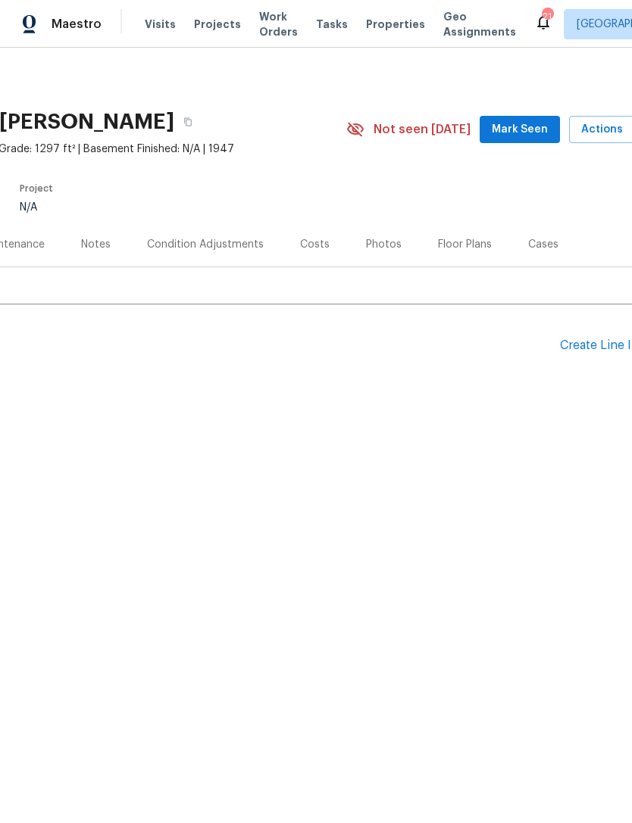
click at [531, 117] on button "Mark Seen" at bounding box center [519, 130] width 80 height 28
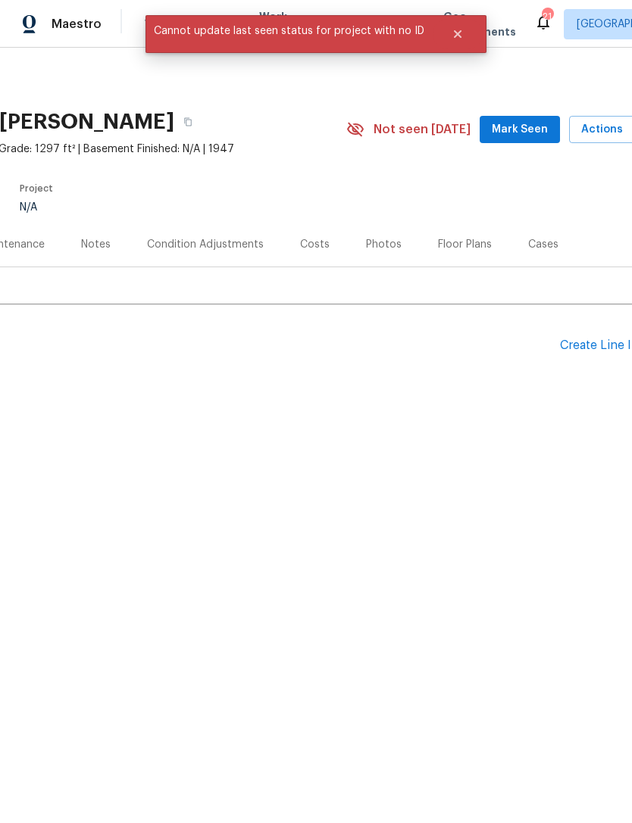
click at [529, 119] on button "Mark Seen" at bounding box center [519, 130] width 80 height 28
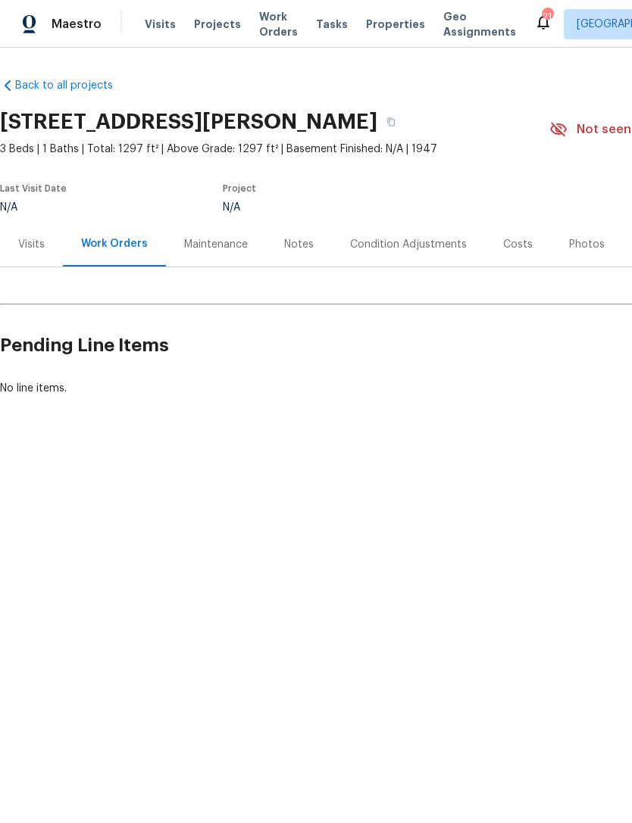
scroll to position [0, 0]
